Goal: Task Accomplishment & Management: Use online tool/utility

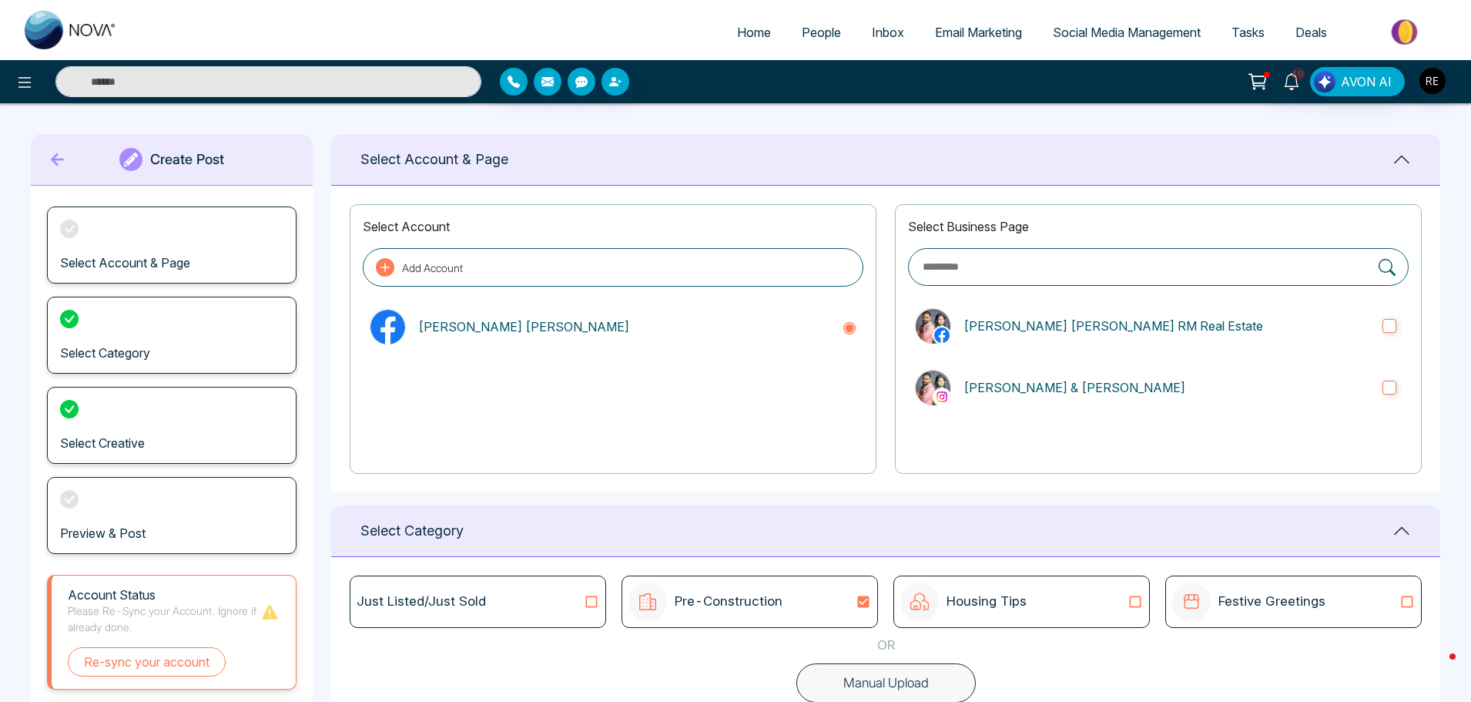
scroll to position [308, 0]
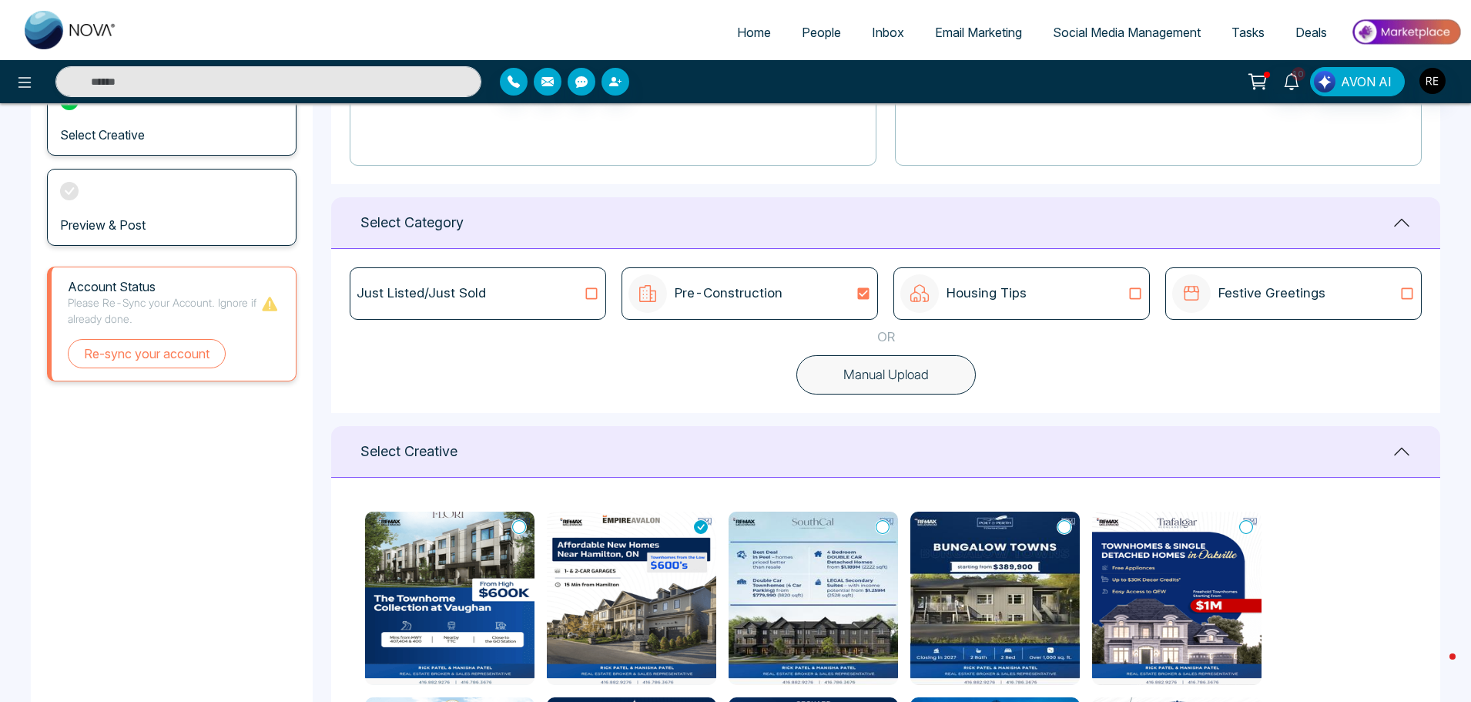
drag, startPoint x: 1103, startPoint y: 29, endPoint x: 1094, endPoint y: 38, distance: 12.5
click at [1103, 29] on span "Social Media Management" at bounding box center [1127, 32] width 148 height 15
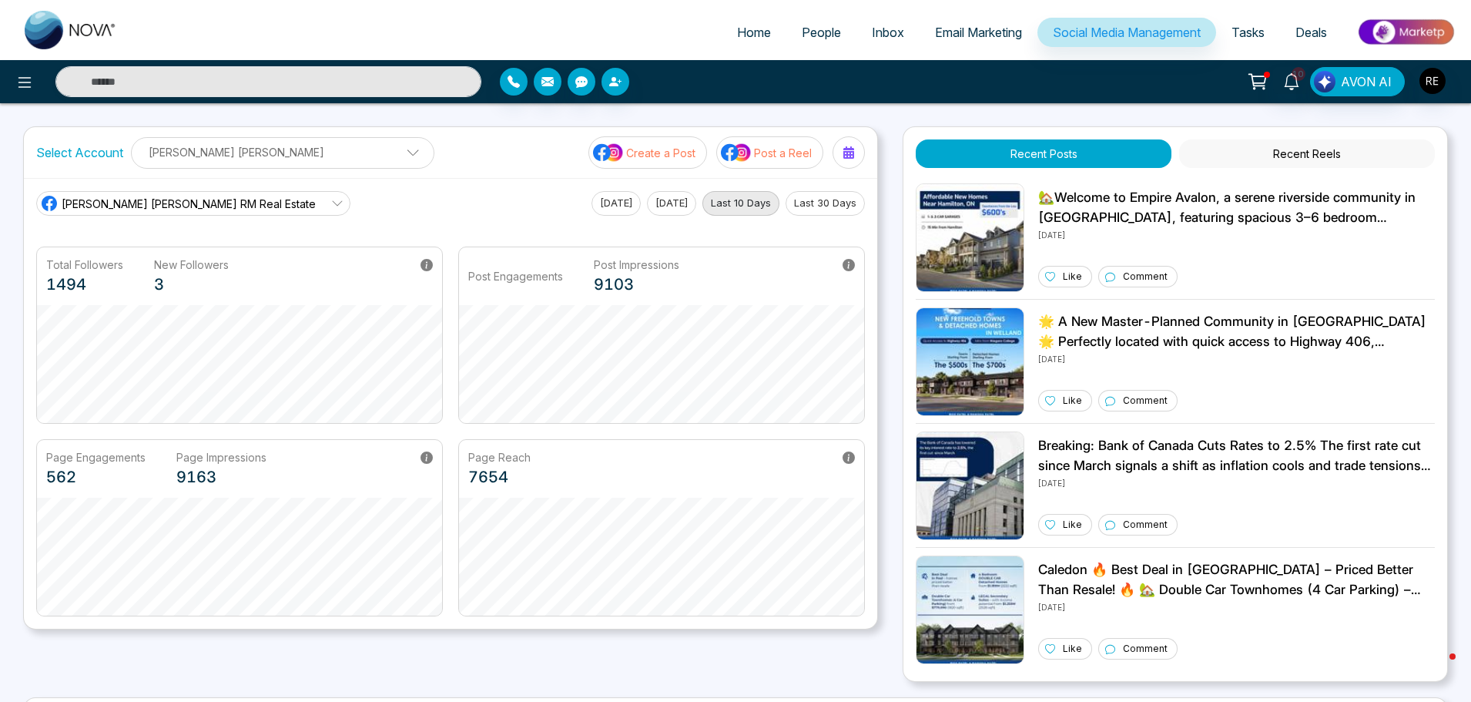
click at [776, 156] on p "Post a Reel" at bounding box center [783, 153] width 58 height 16
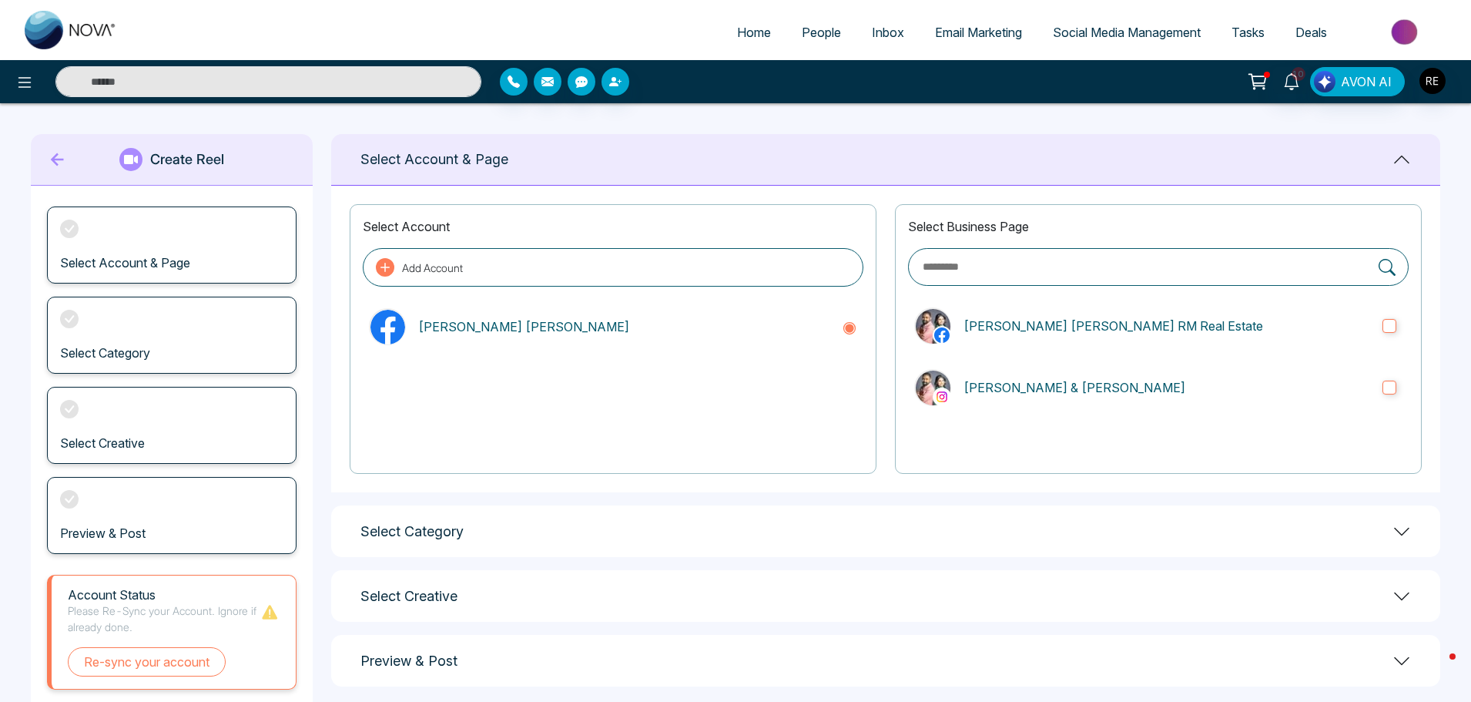
click at [403, 540] on div "Select Category" at bounding box center [885, 531] width 1109 height 52
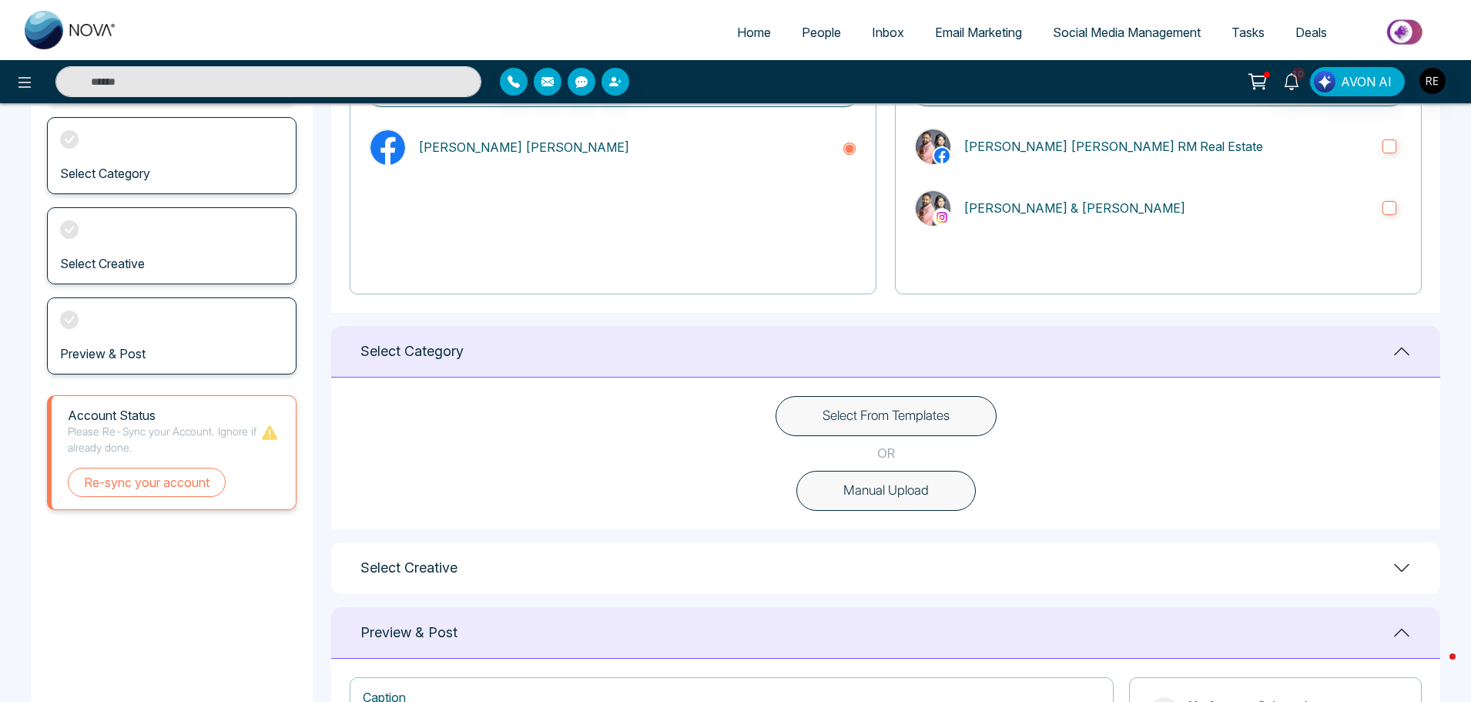
scroll to position [231, 0]
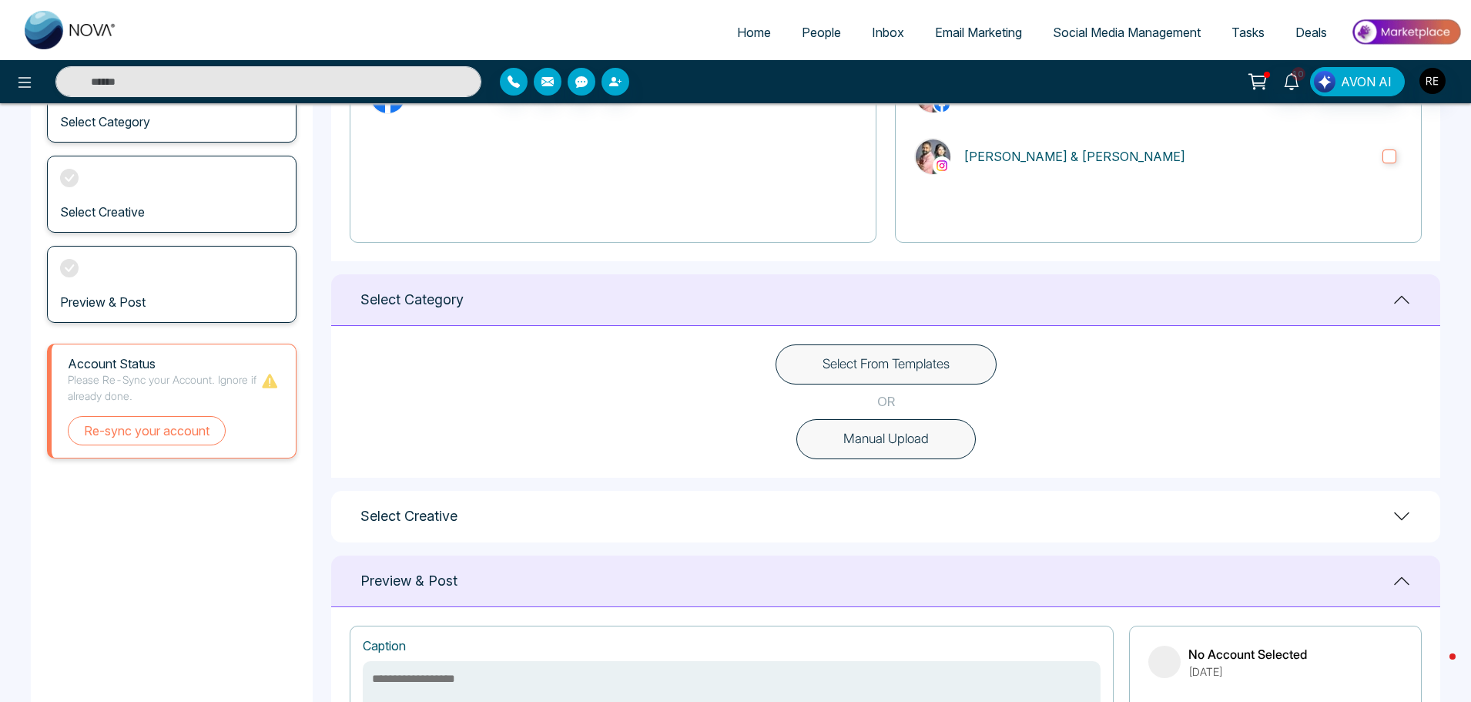
click at [862, 360] on button "Select From Templates" at bounding box center [886, 364] width 221 height 40
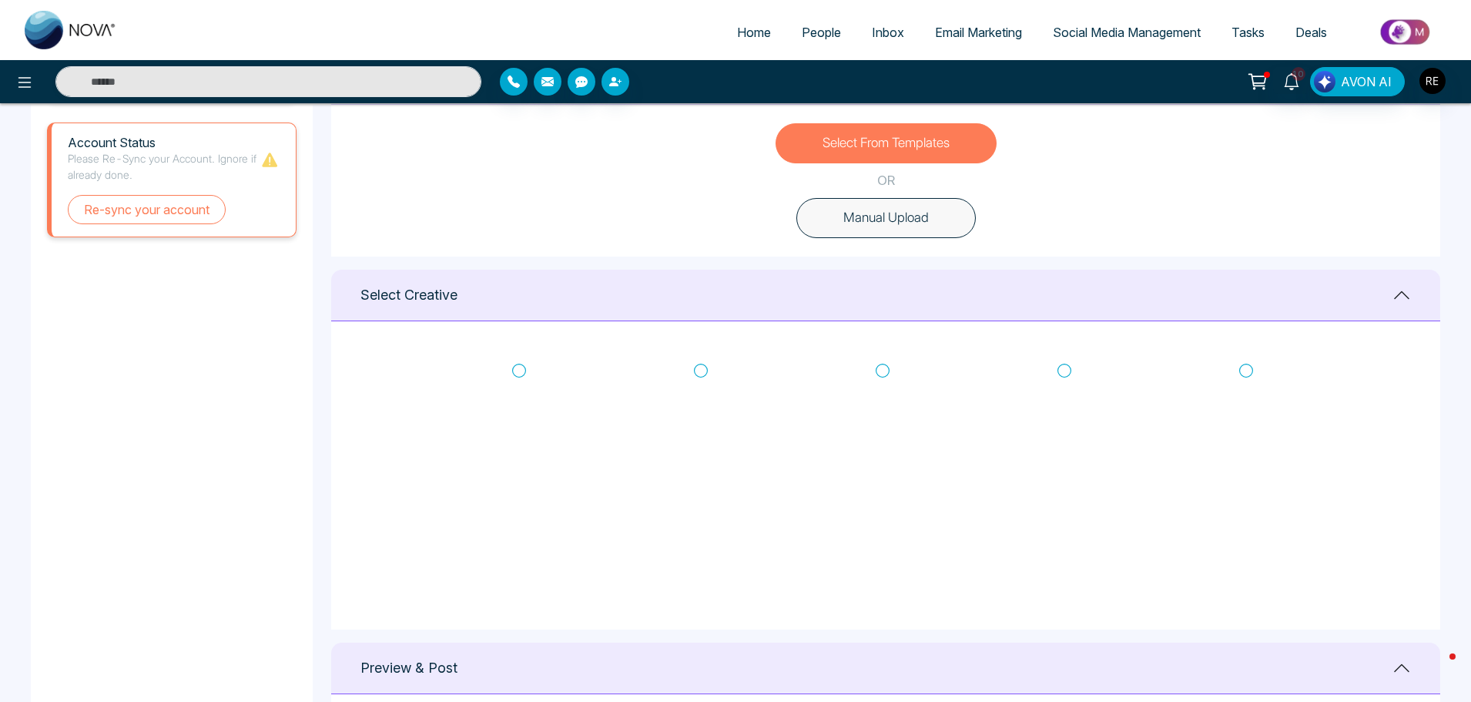
scroll to position [539, 0]
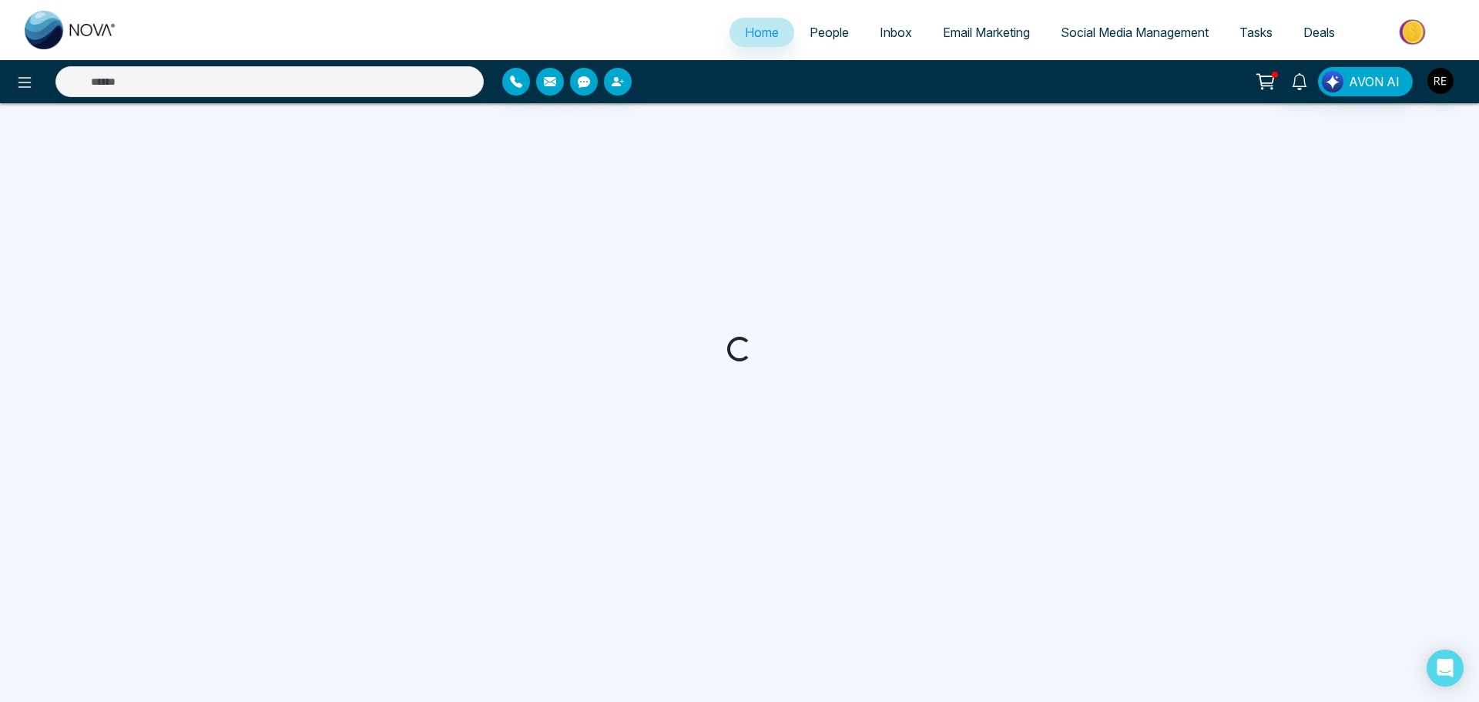
click at [1001, 33] on span "Email Marketing" at bounding box center [986, 32] width 87 height 15
select select "*"
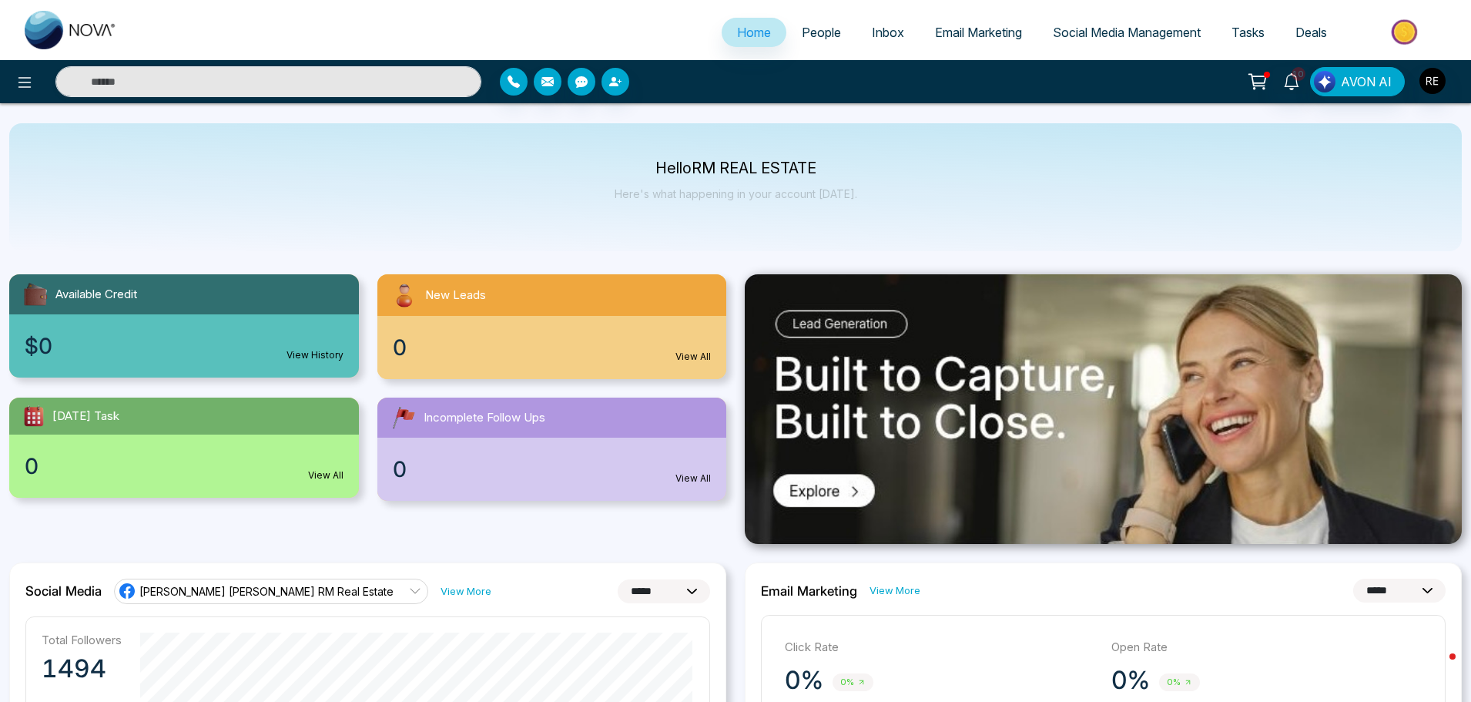
click at [1006, 37] on span "Email Marketing" at bounding box center [978, 32] width 87 height 15
